Goal: Task Accomplishment & Management: Use online tool/utility

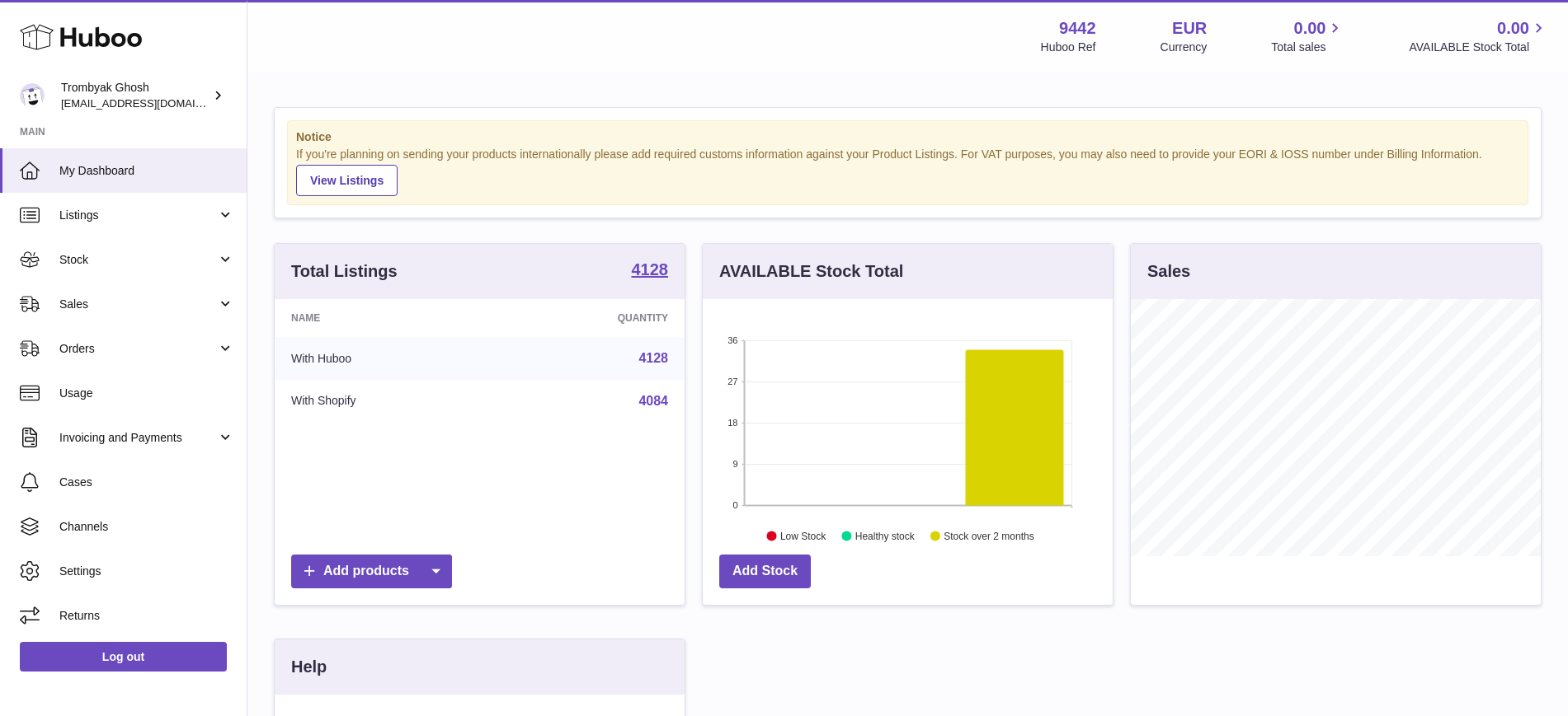
scroll to position [257, 416]
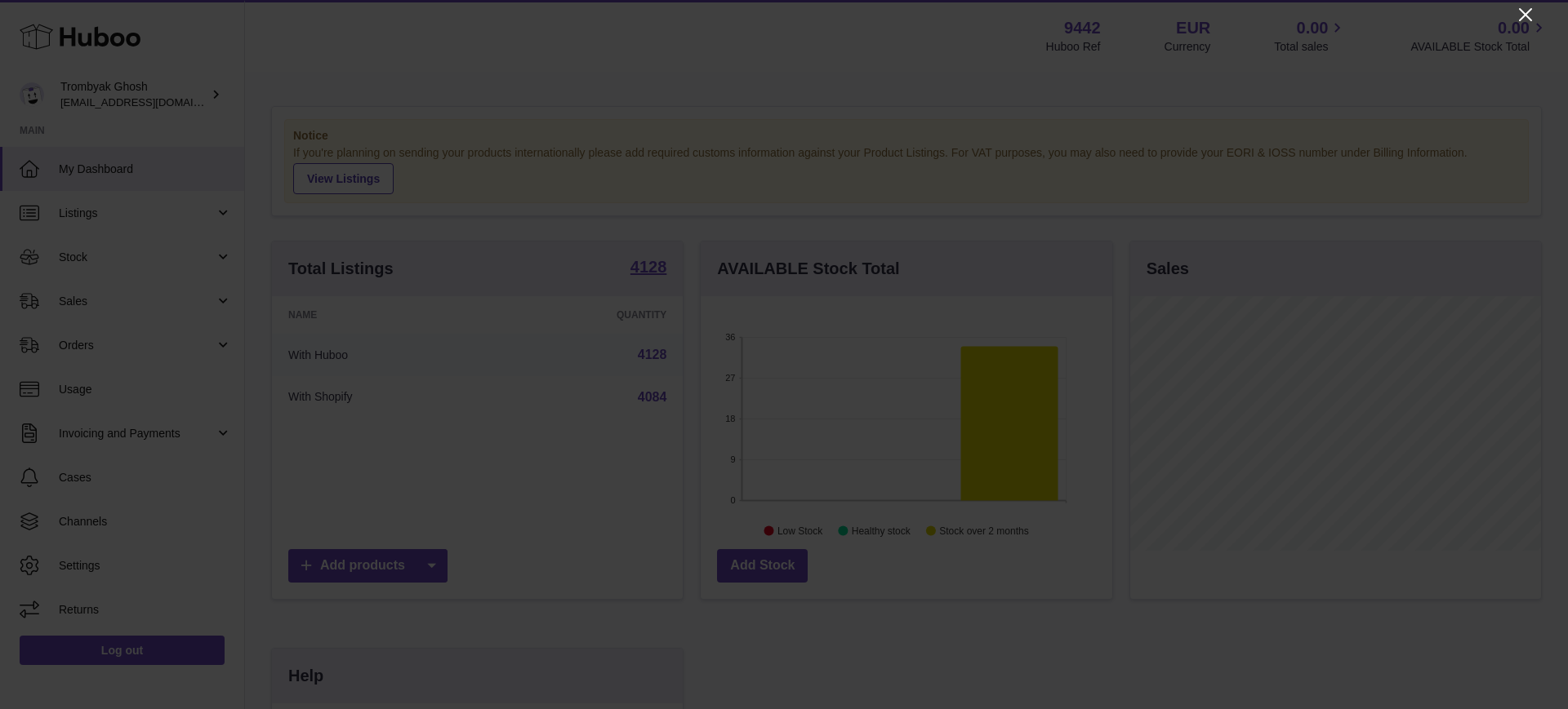
click at [1529, 12] on icon "Close" at bounding box center [1526, 14] width 13 height 13
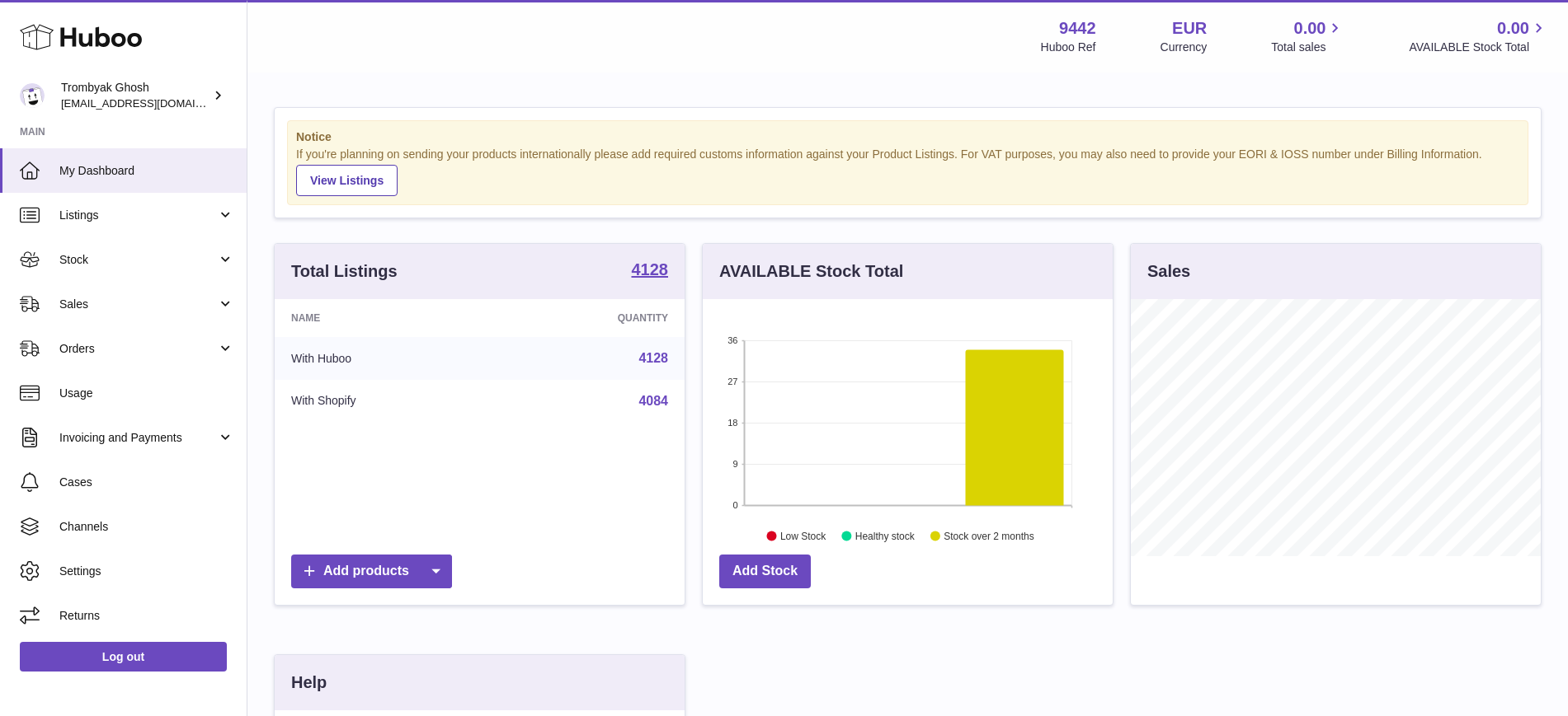
scroll to position [823936, 824289]
click at [105, 306] on span "Sales" at bounding box center [138, 304] width 157 height 16
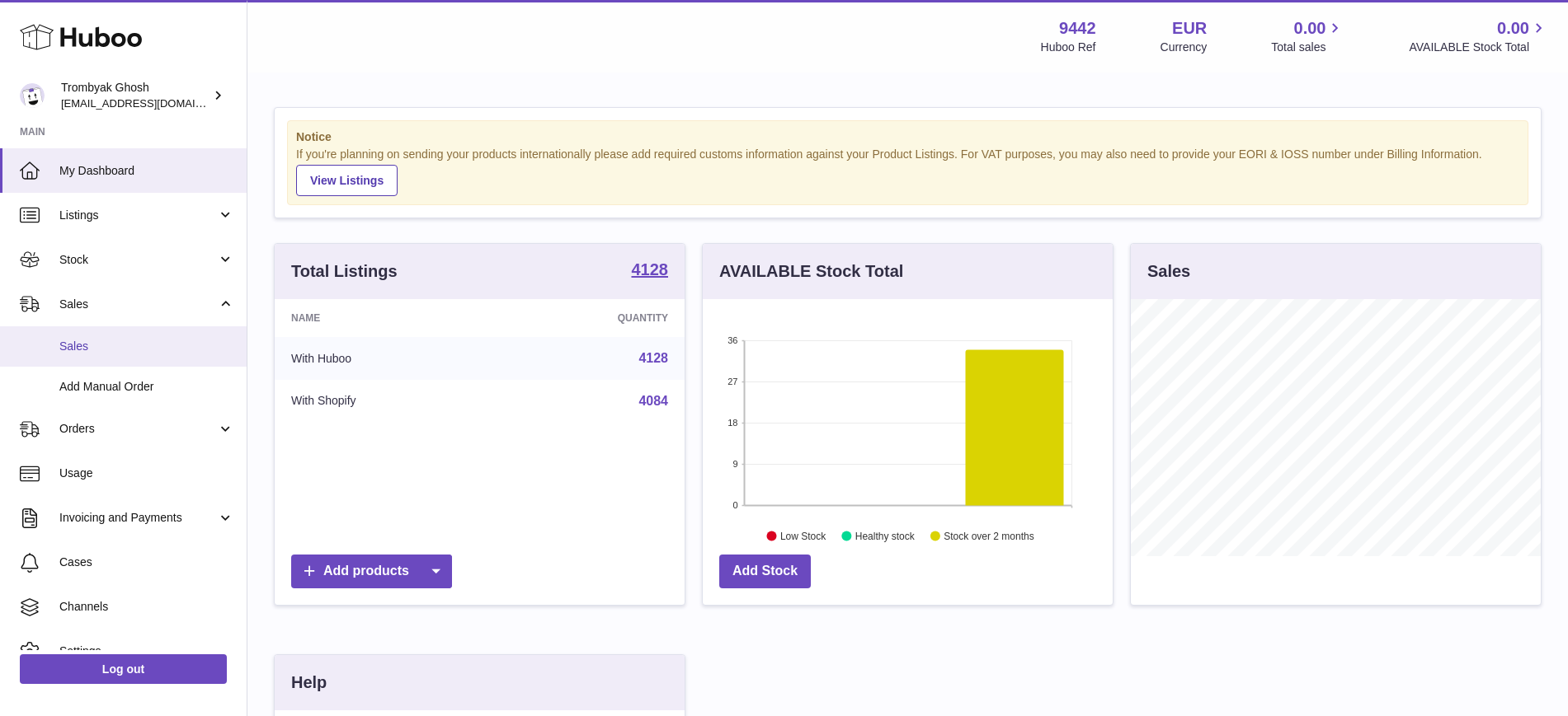
click at [99, 344] on span "Sales" at bounding box center [147, 347] width 175 height 16
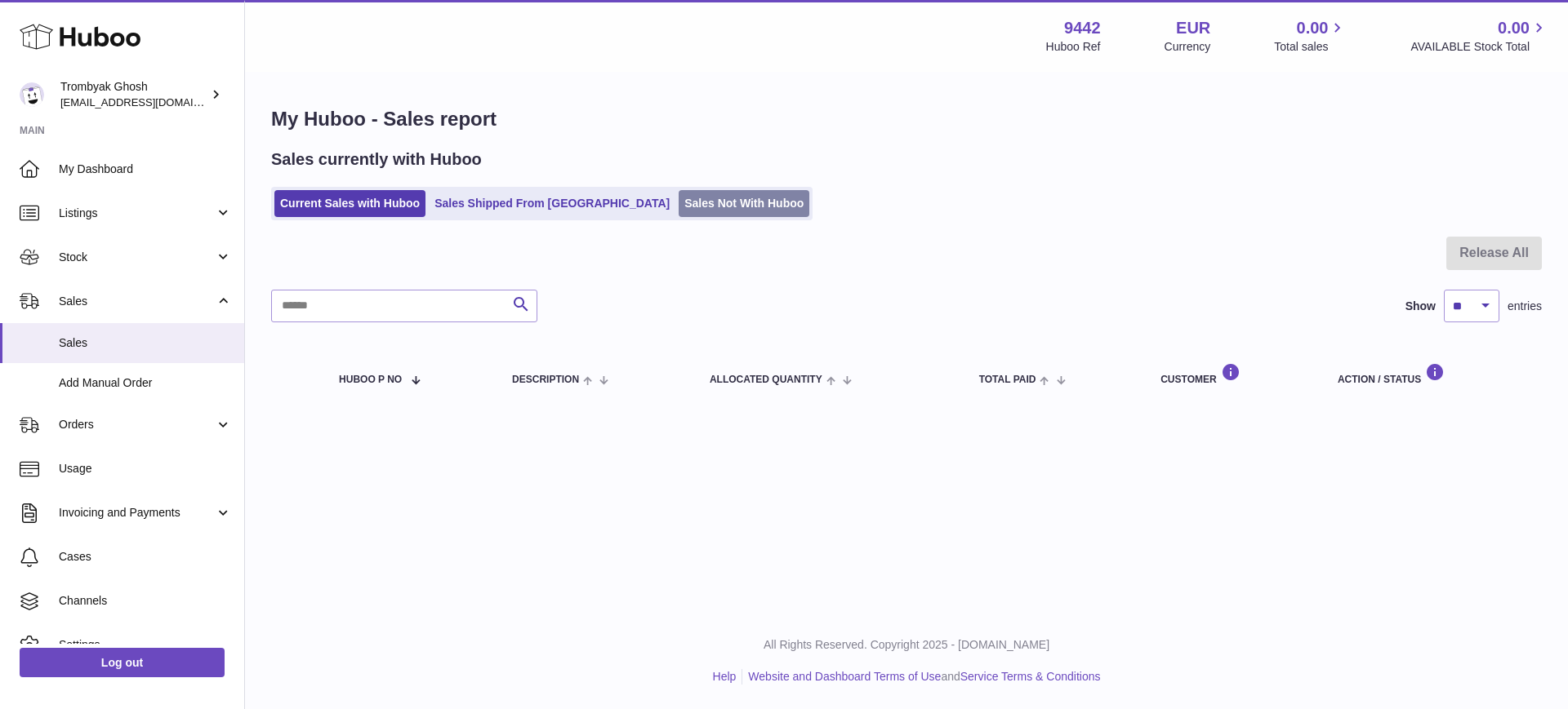
click at [688, 198] on link "Sales Not With Huboo" at bounding box center [744, 204] width 131 height 27
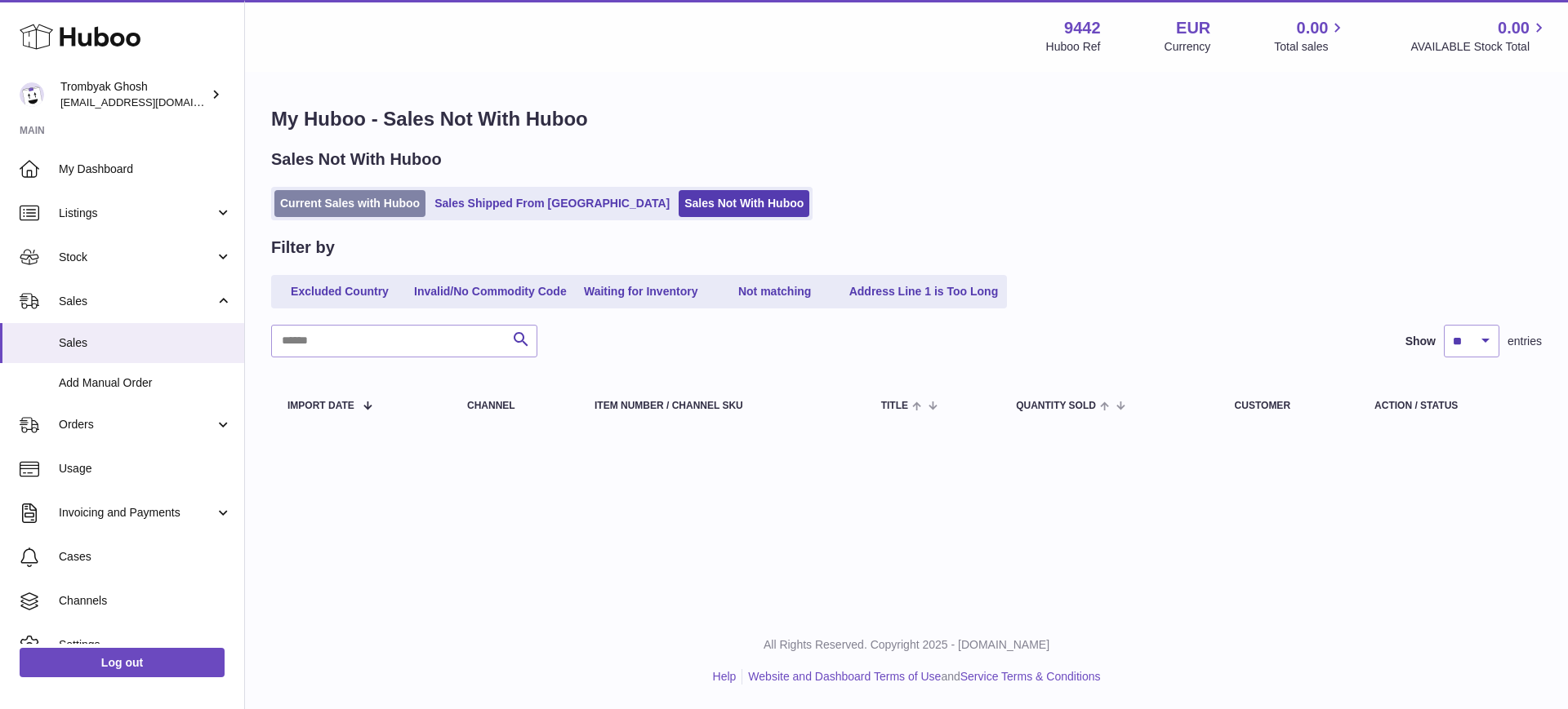
click at [342, 196] on link "Current Sales with Huboo" at bounding box center [349, 204] width 151 height 27
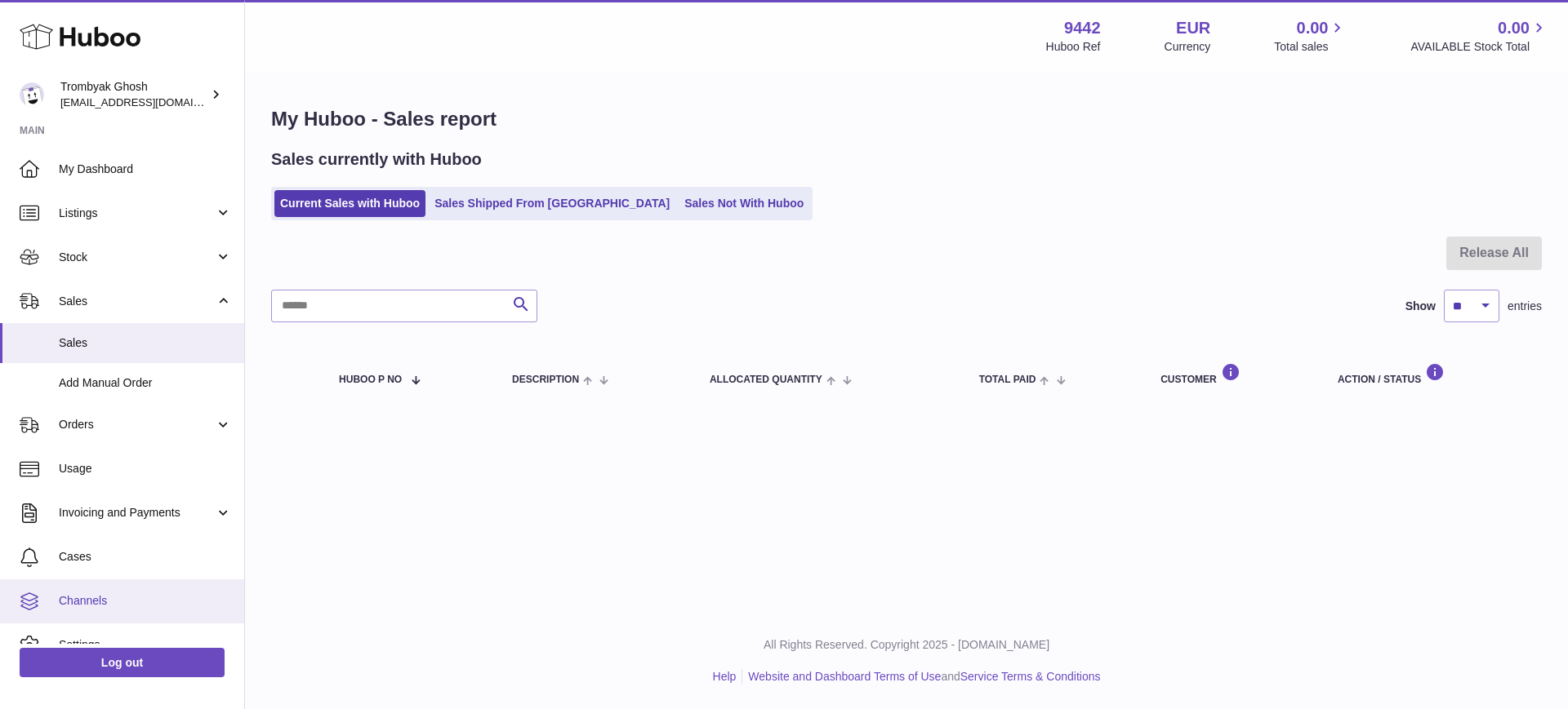
click at [100, 595] on span "Channels" at bounding box center [145, 601] width 173 height 15
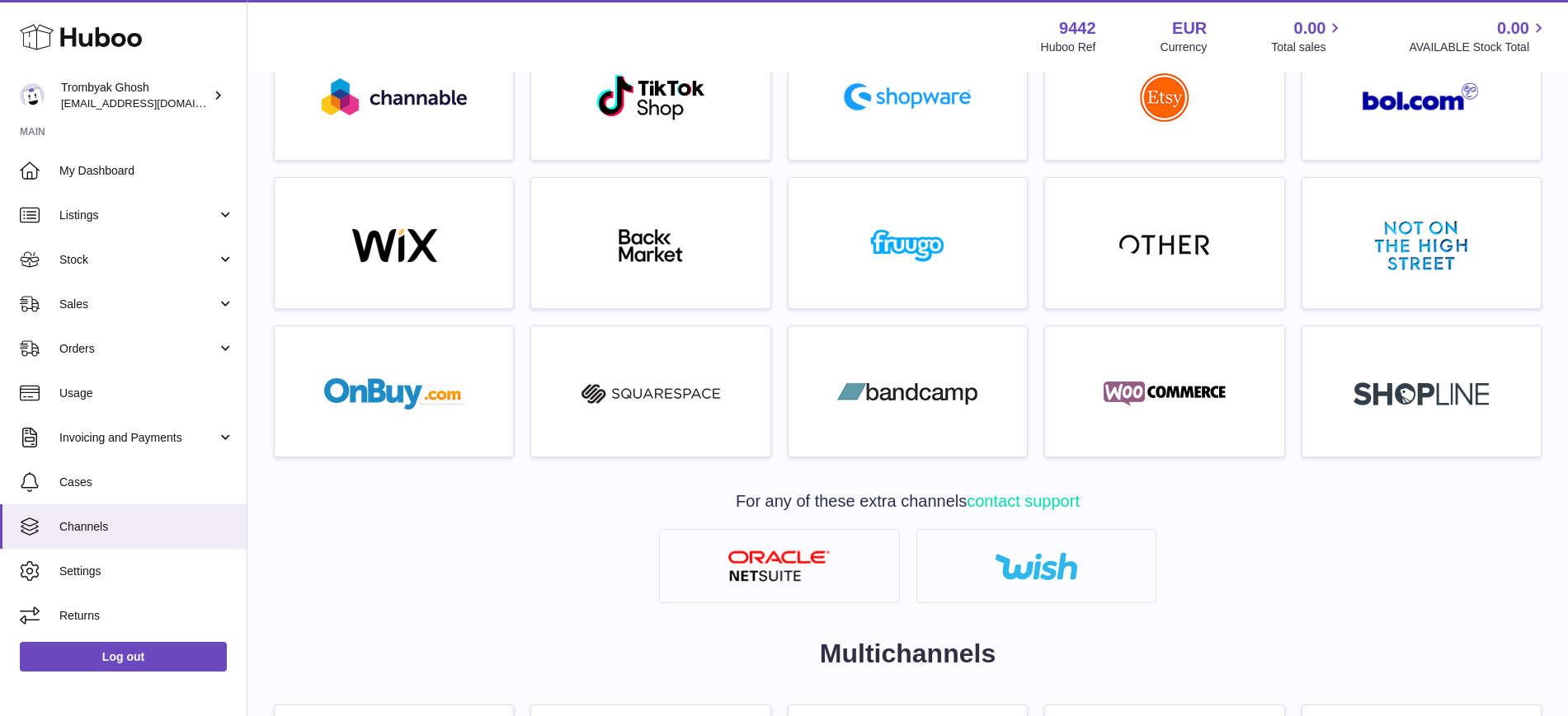
scroll to position [449, 0]
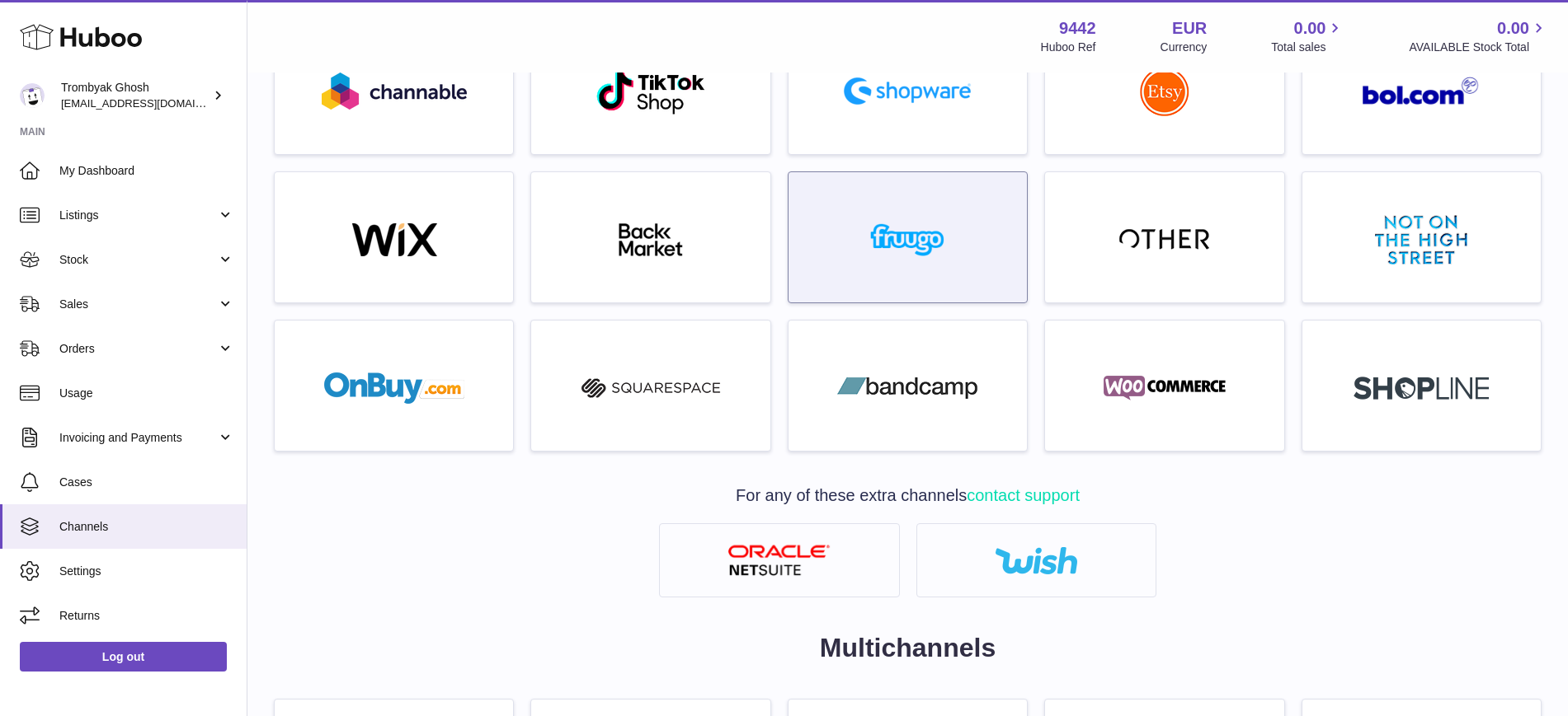
click at [879, 264] on div at bounding box center [908, 241] width 222 height 106
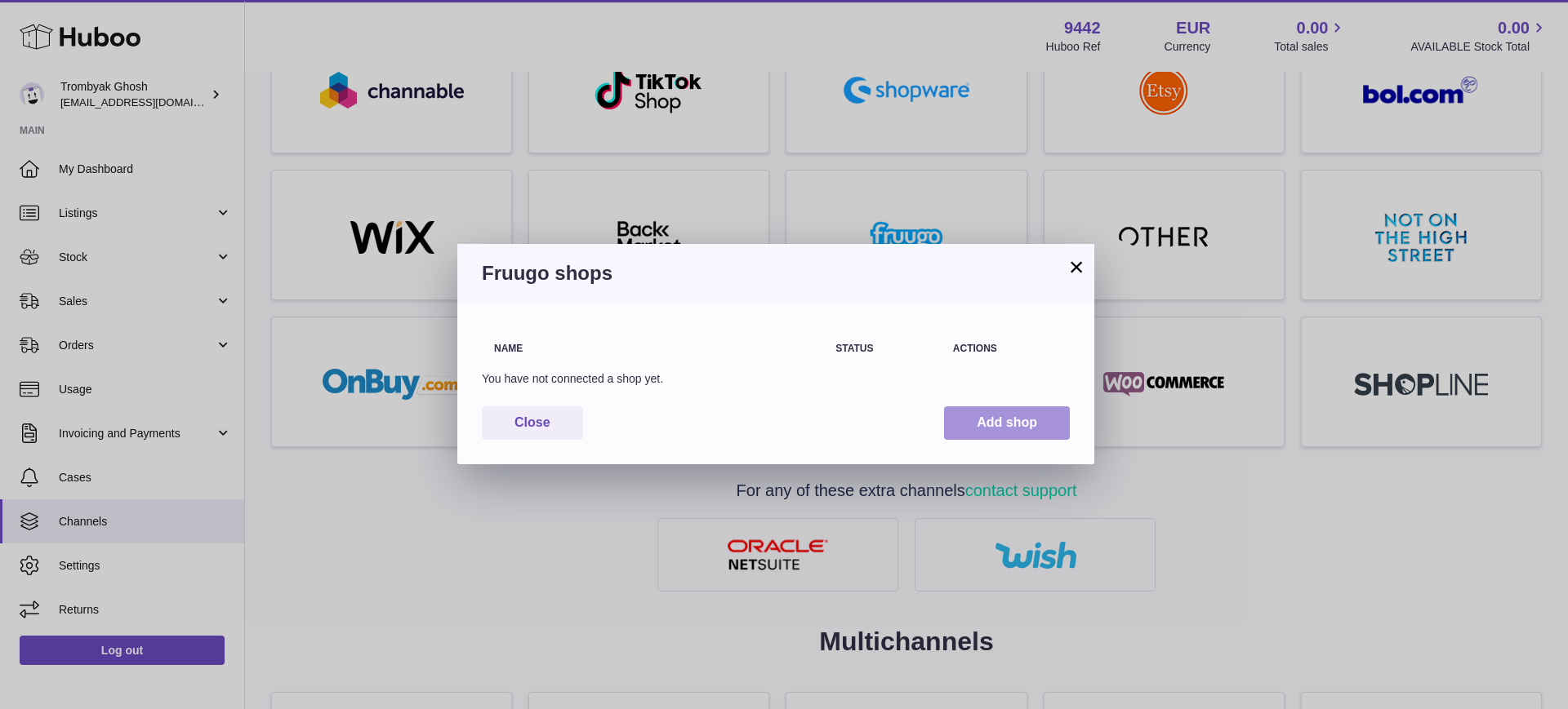
click at [990, 413] on button "Add shop" at bounding box center [1007, 422] width 126 height 34
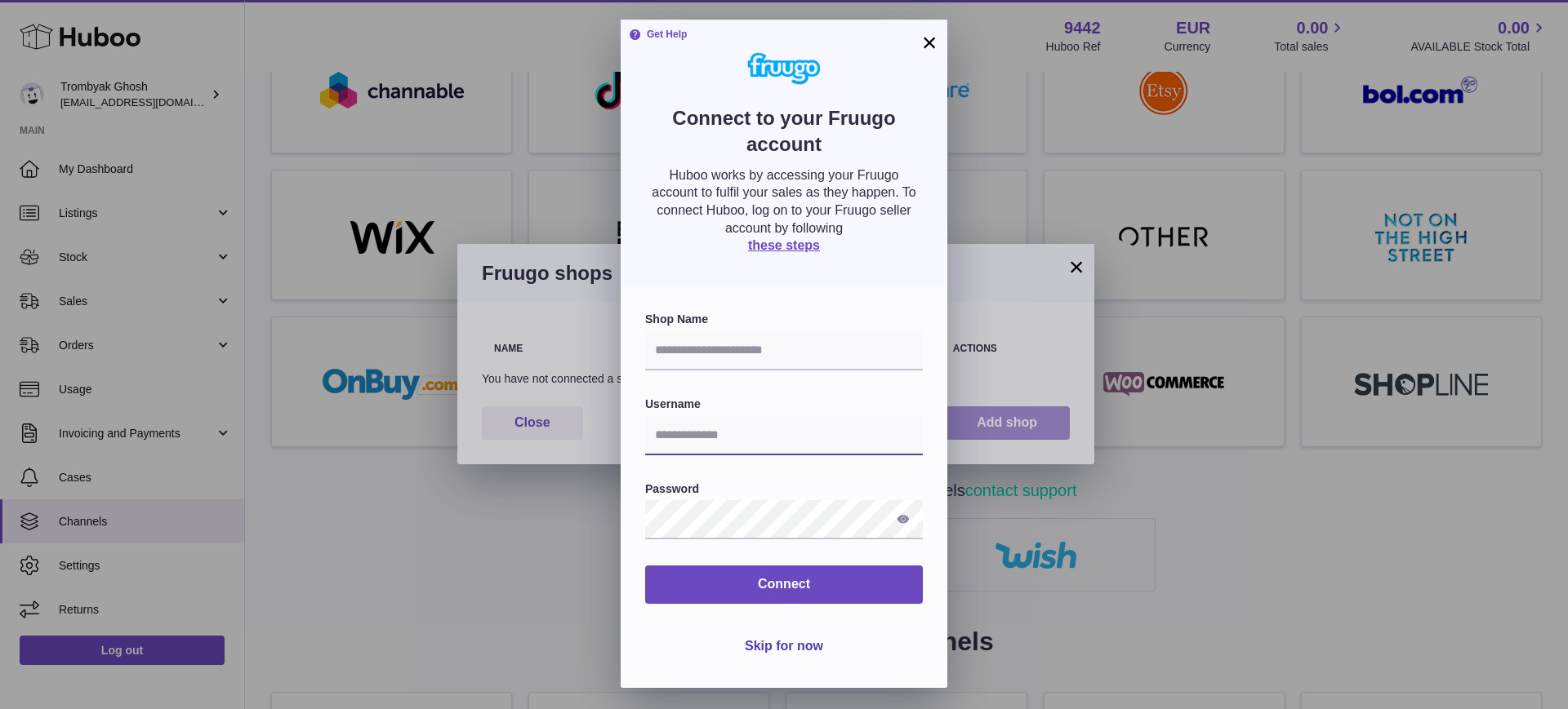
type input "**********"
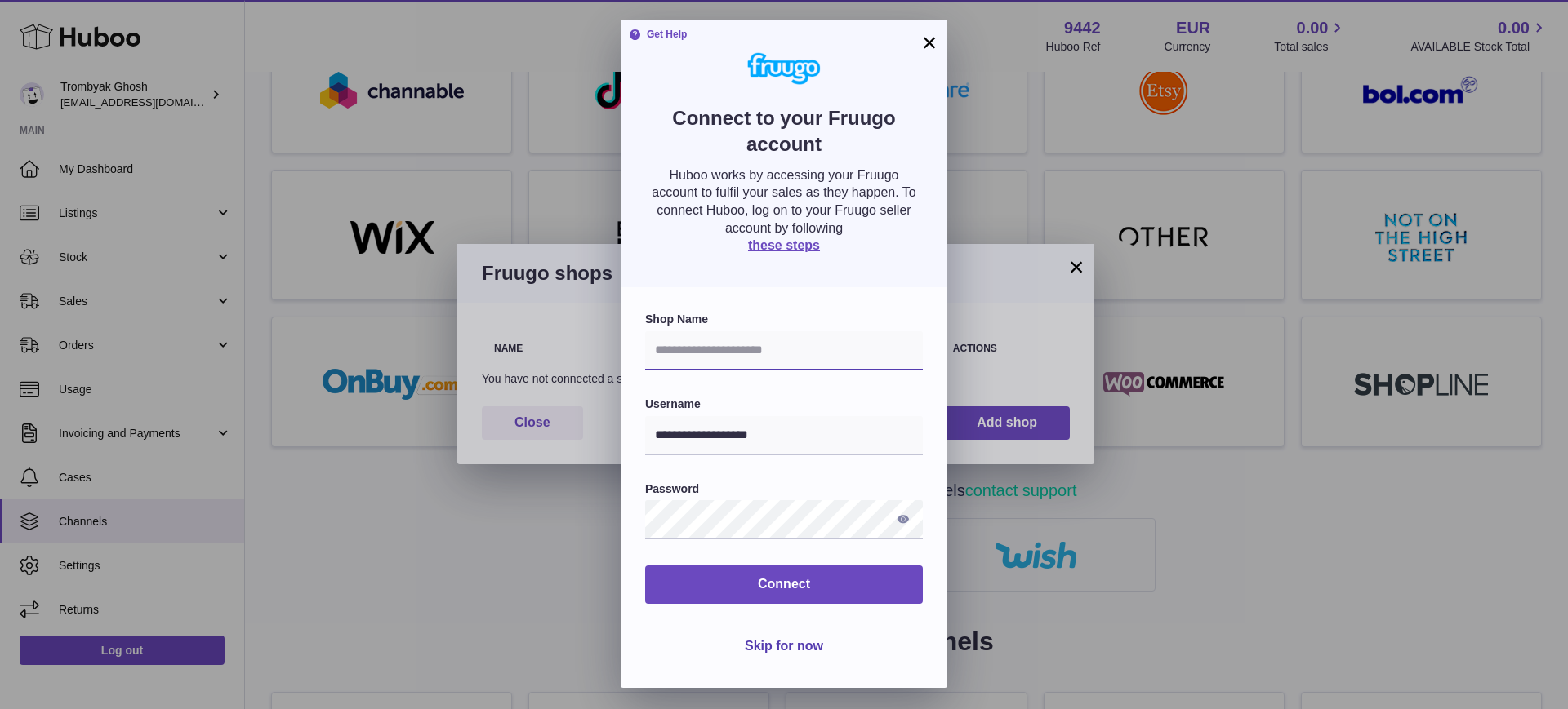
click at [733, 353] on input "text" at bounding box center [784, 350] width 277 height 39
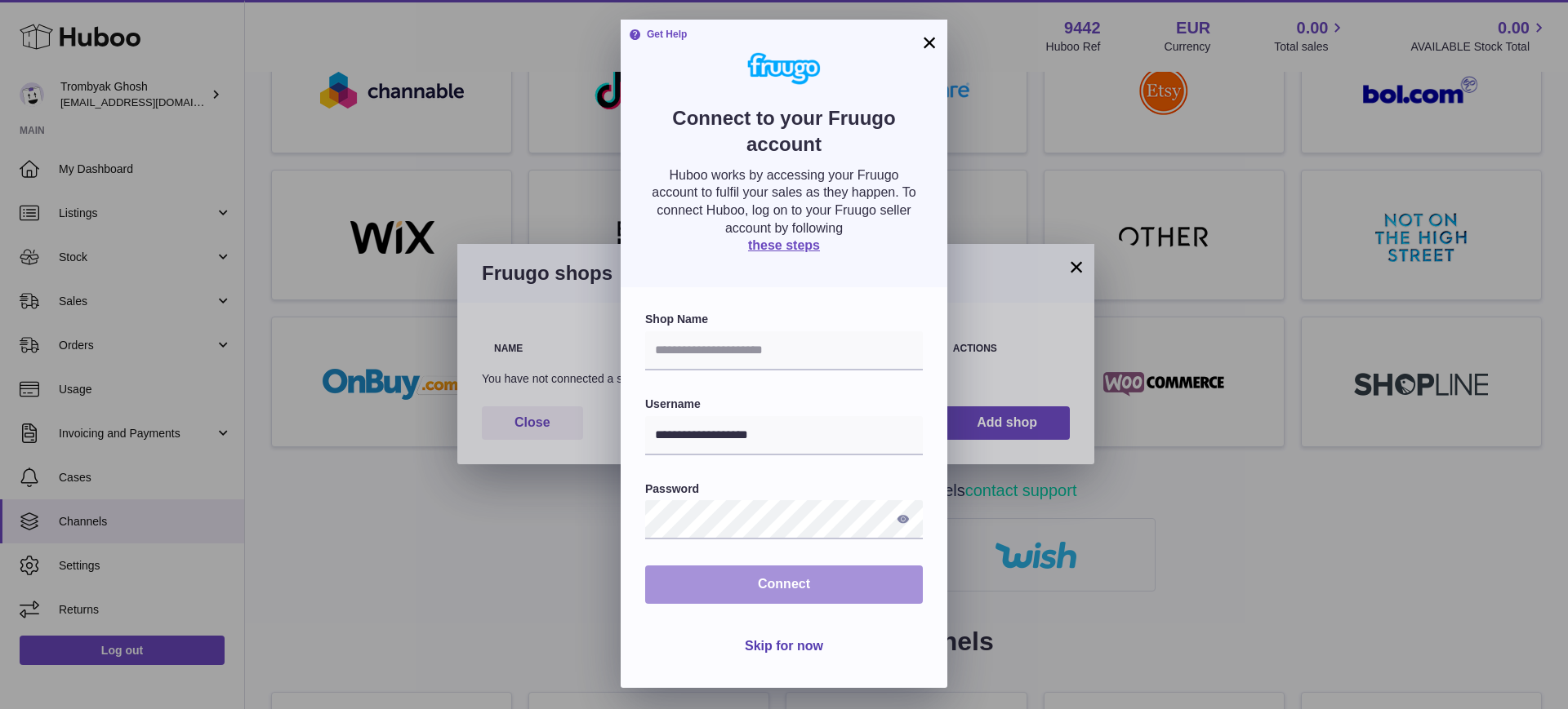
click at [782, 584] on span "Connect" at bounding box center [784, 584] width 52 height 13
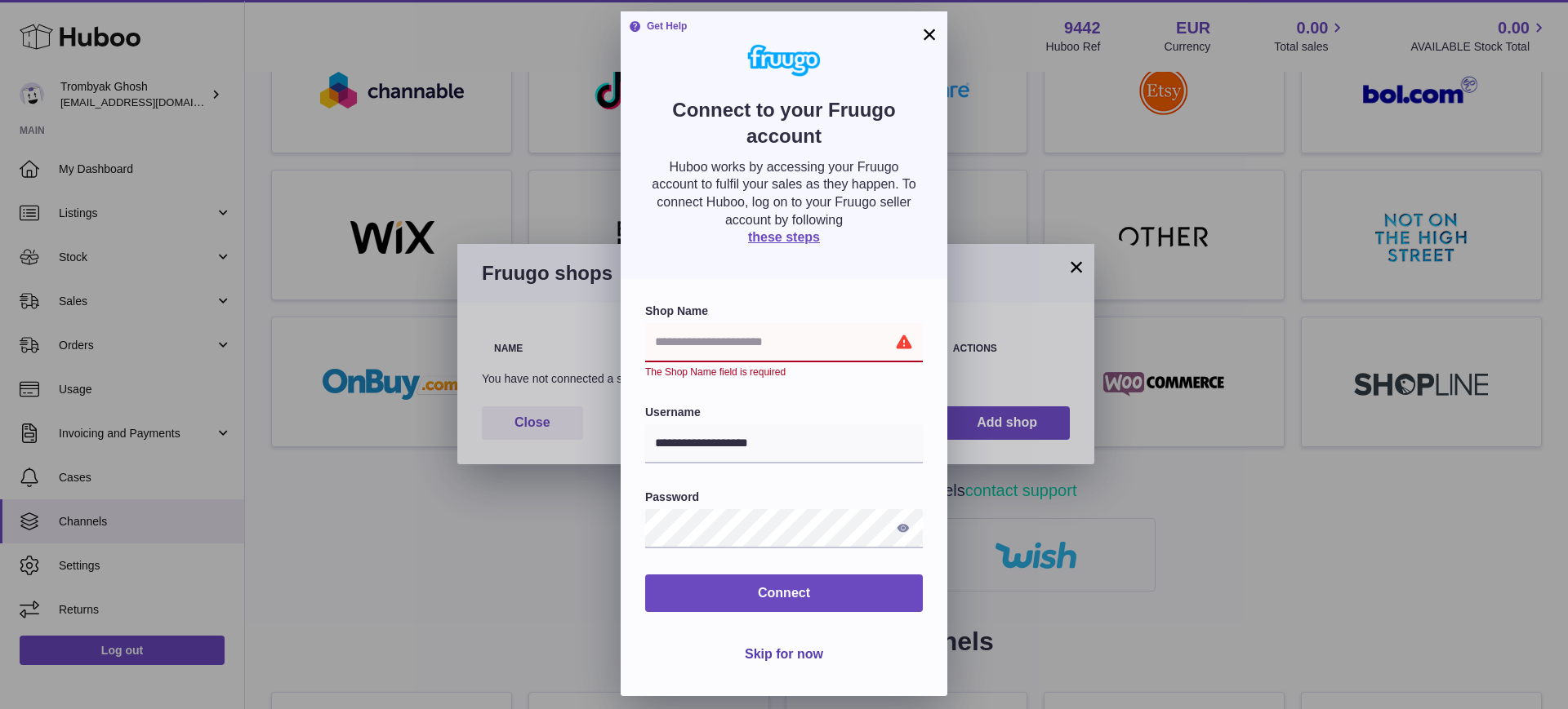
click at [778, 347] on input "text" at bounding box center [784, 342] width 277 height 39
click at [931, 35] on button "×" at bounding box center [929, 34] width 19 height 19
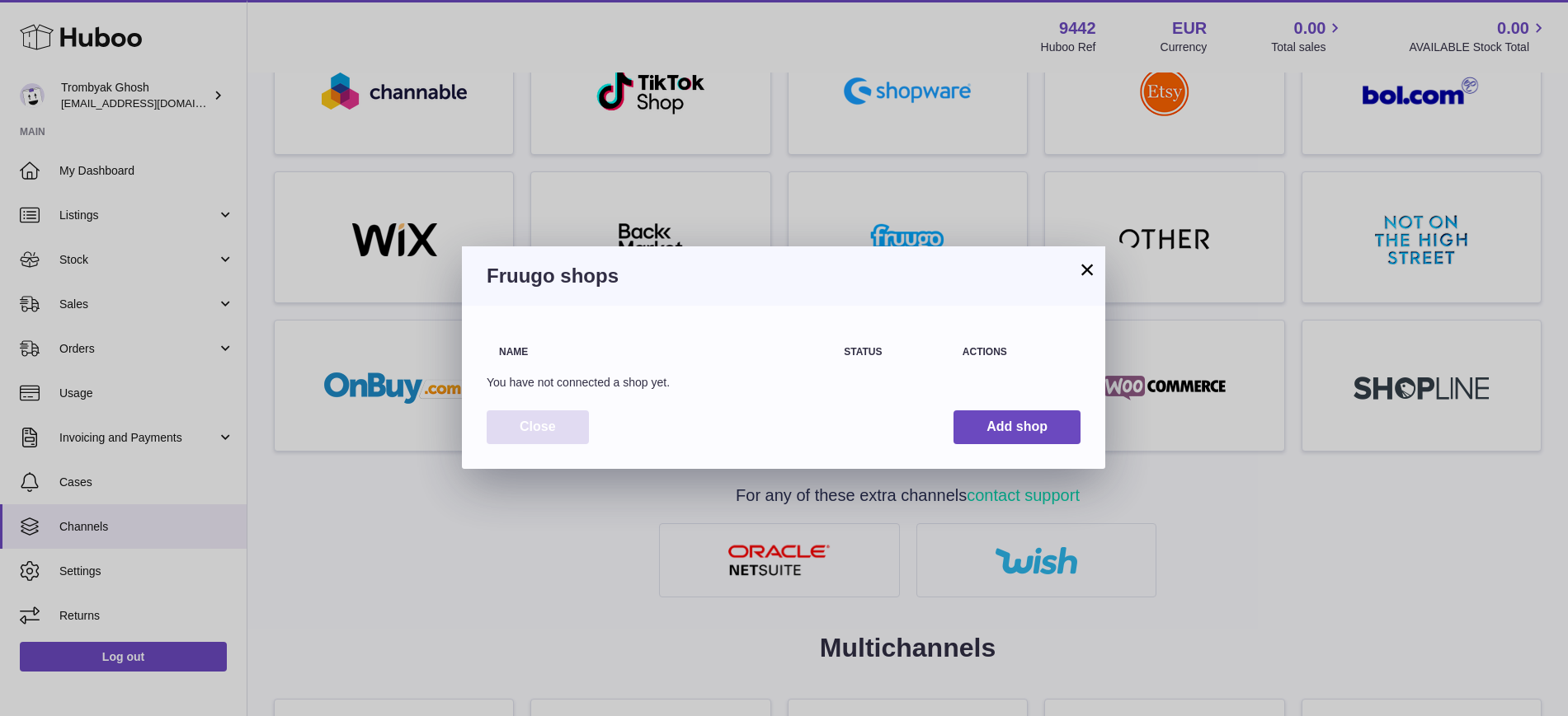
click at [549, 433] on button "Close" at bounding box center [538, 426] width 102 height 34
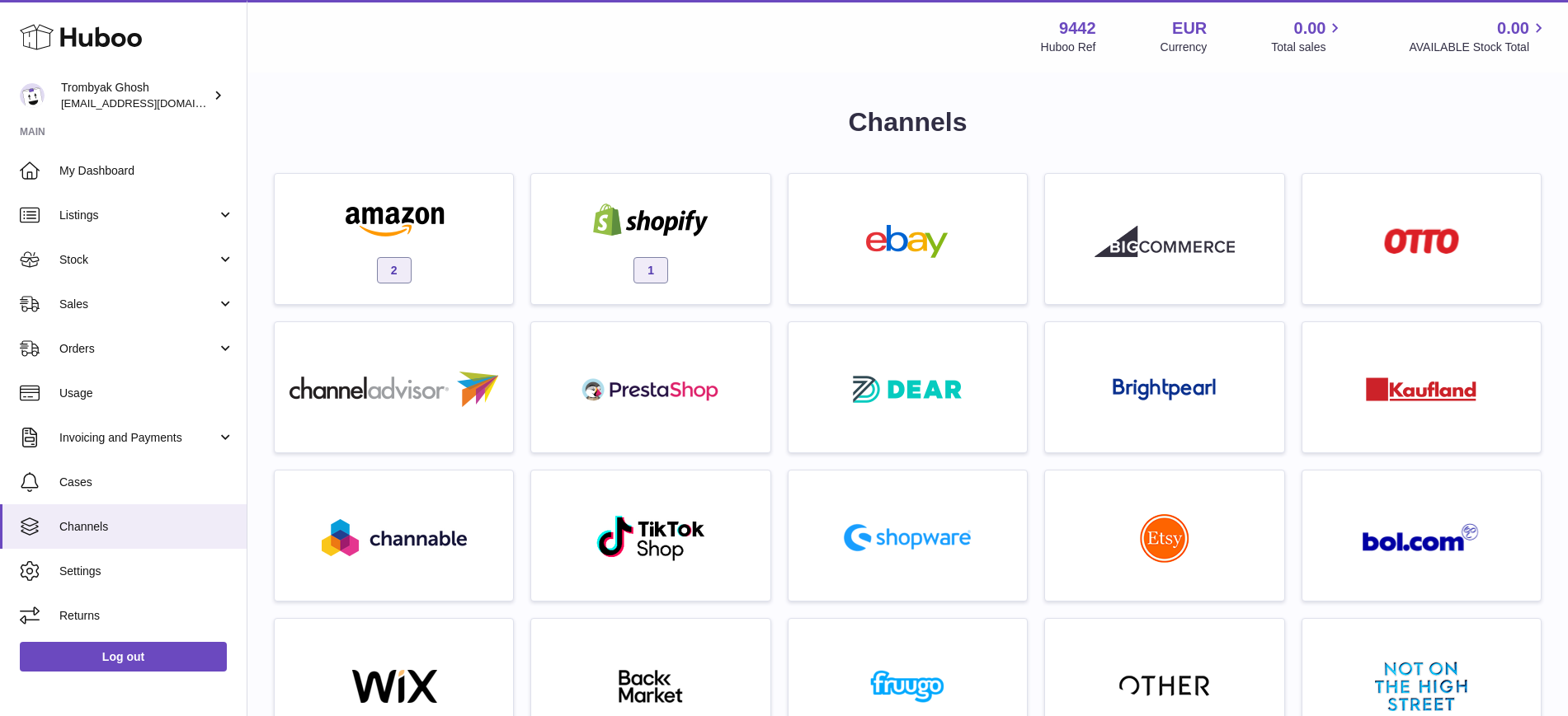
scroll to position [0, 0]
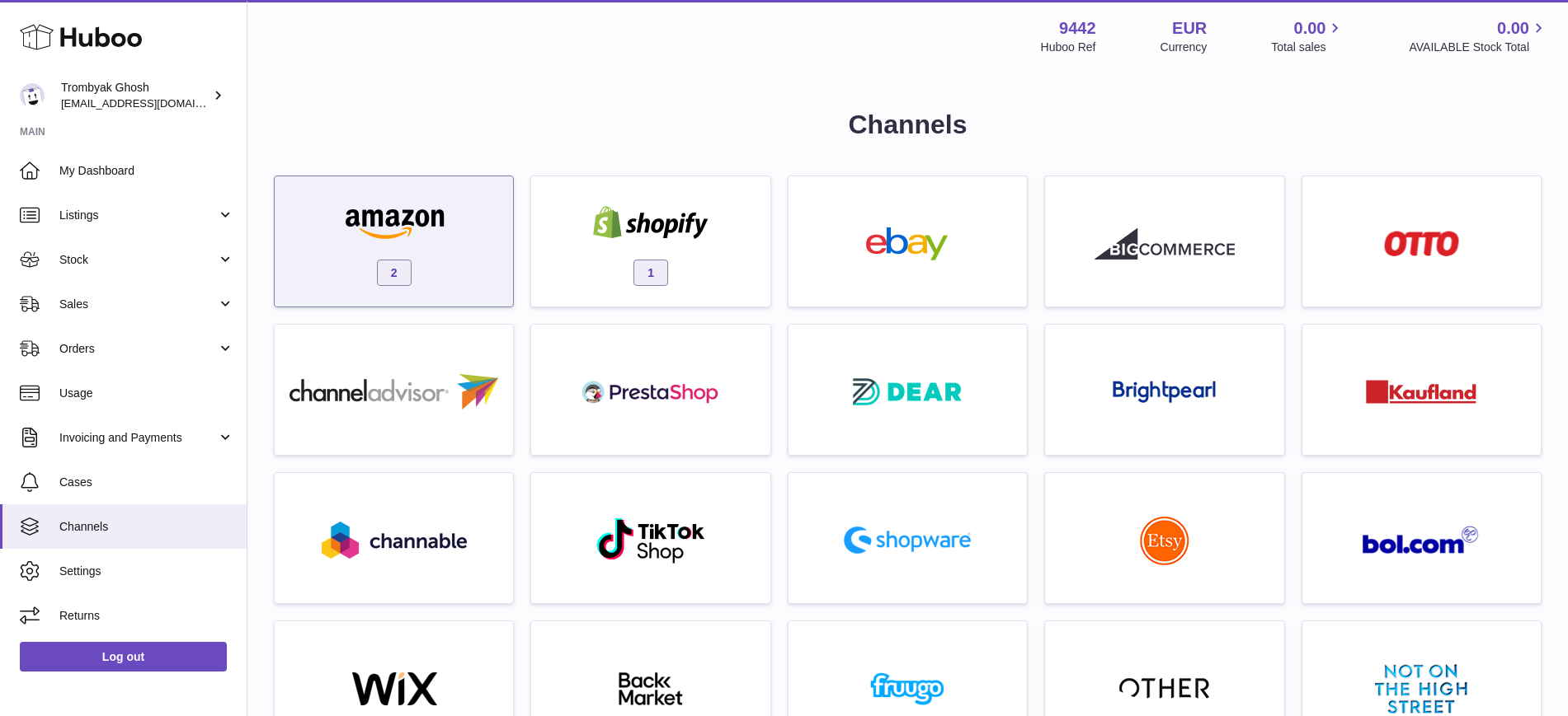
click at [422, 272] on div "2" at bounding box center [394, 246] width 222 height 106
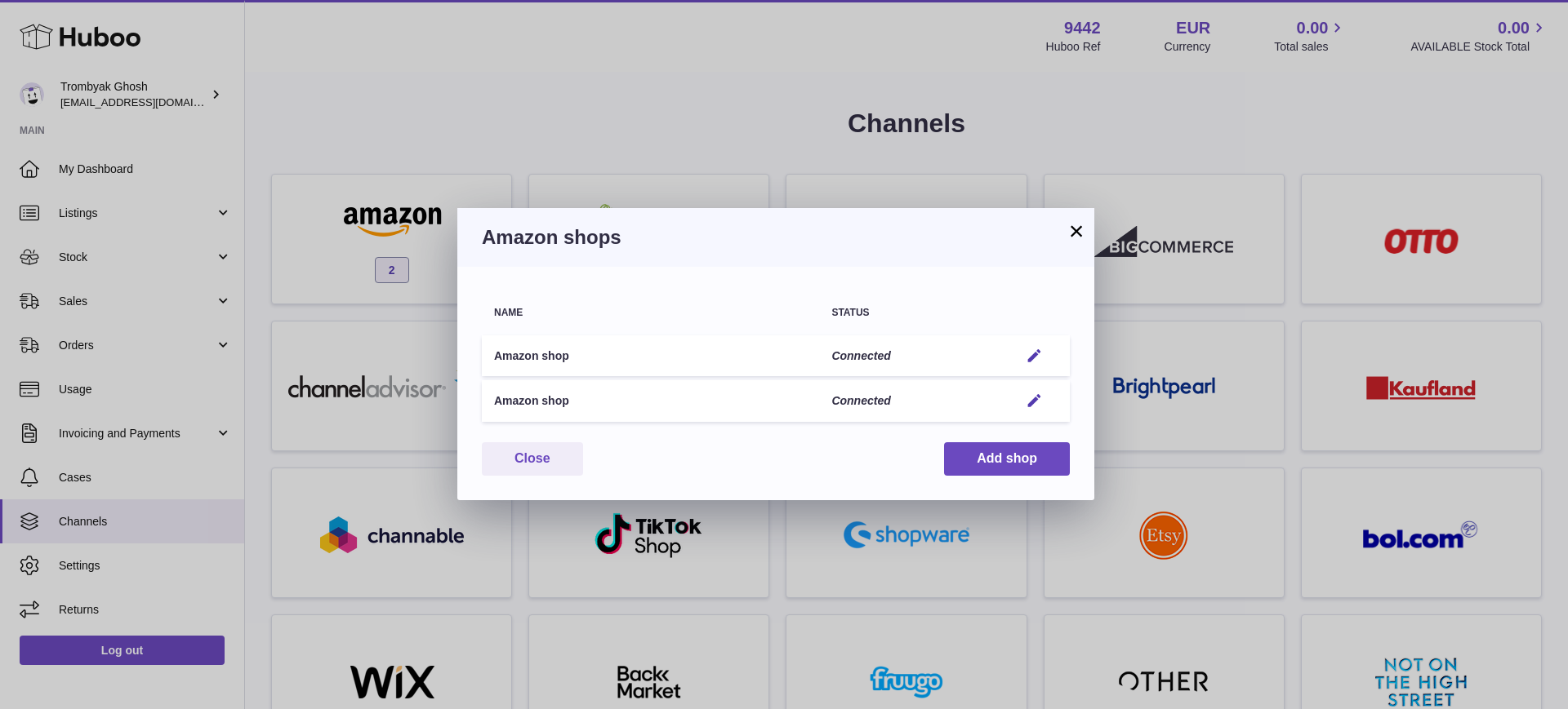
click at [1078, 223] on button "×" at bounding box center [1076, 231] width 19 height 19
